Goal: Navigation & Orientation: Find specific page/section

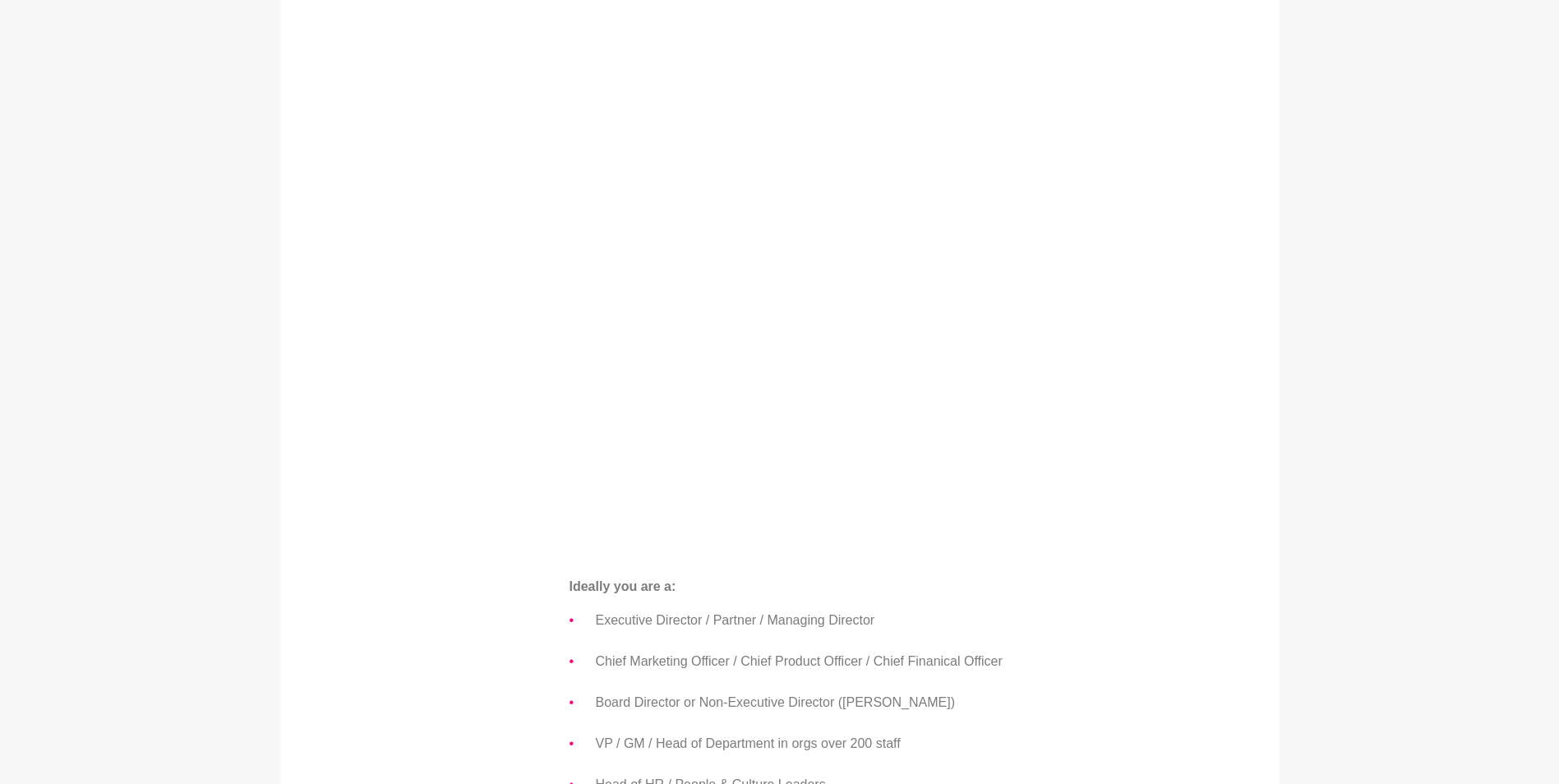
scroll to position [564, 0]
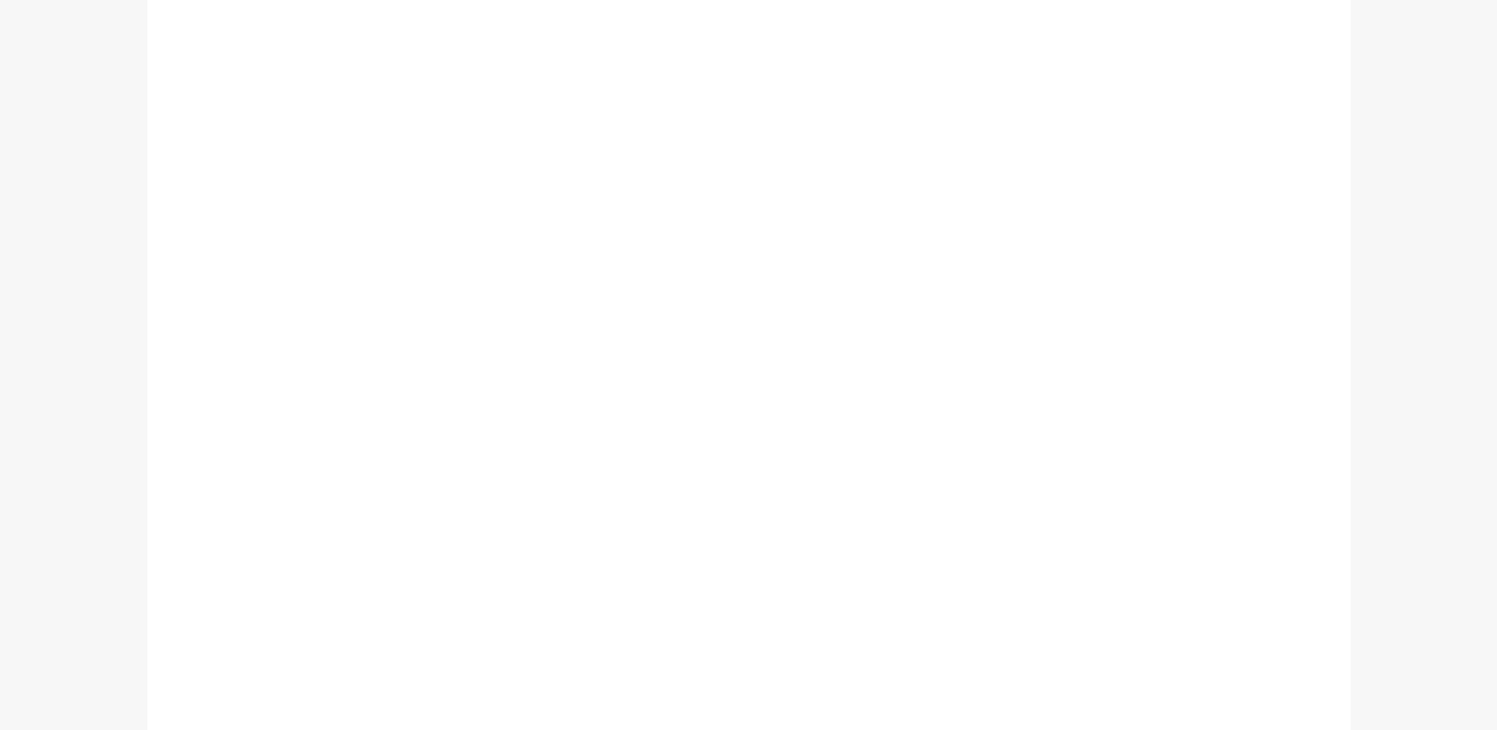
scroll to position [198, 0]
